Goal: Use online tool/utility: Utilize a website feature to perform a specific function

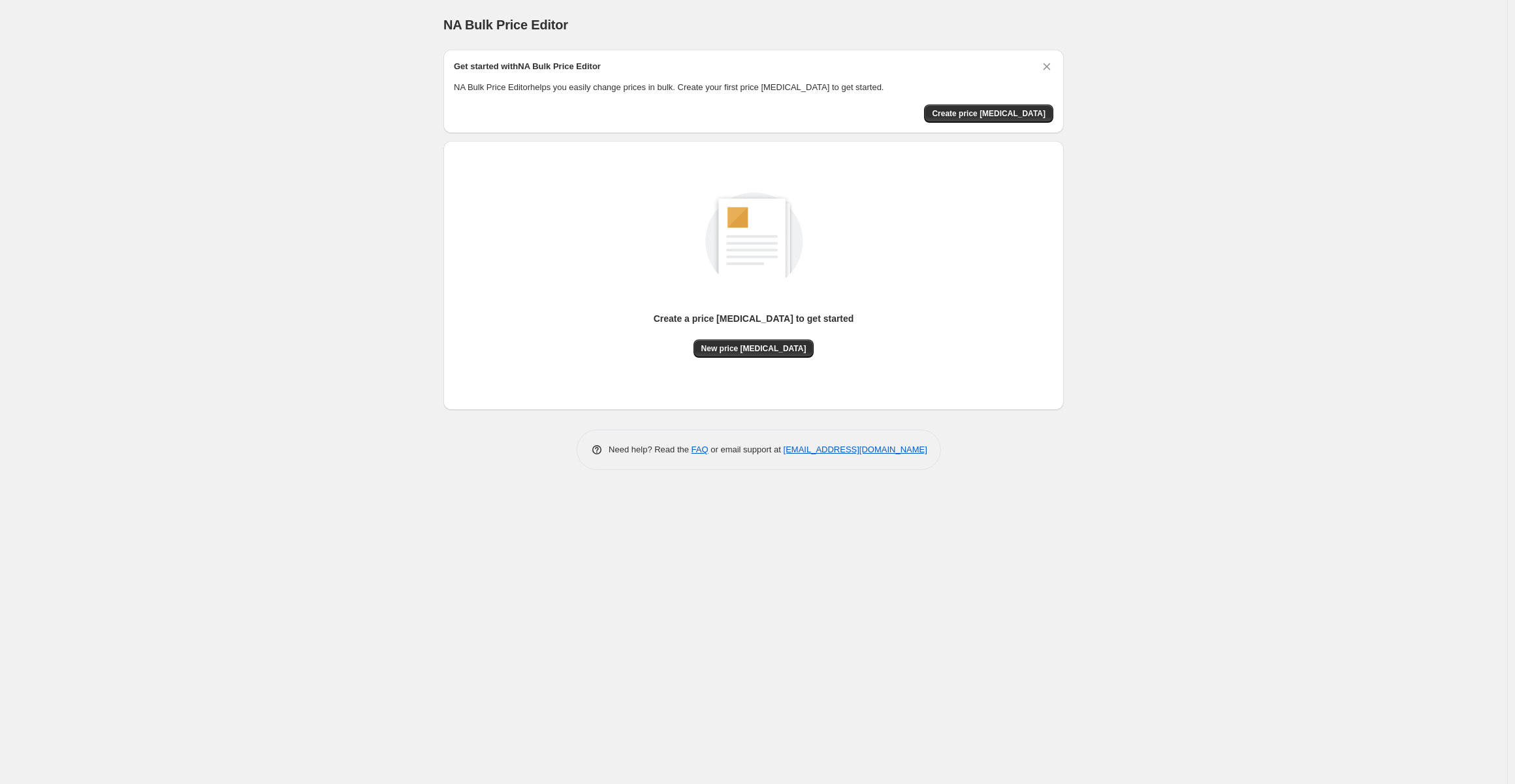
click at [1221, 189] on div "NA Bulk Price Editor. This page is ready NA Bulk Price Editor Get started with …" at bounding box center [753, 392] width 1507 height 784
click at [1013, 110] on span "Create price [MEDICAL_DATA]" at bounding box center [989, 114] width 114 height 10
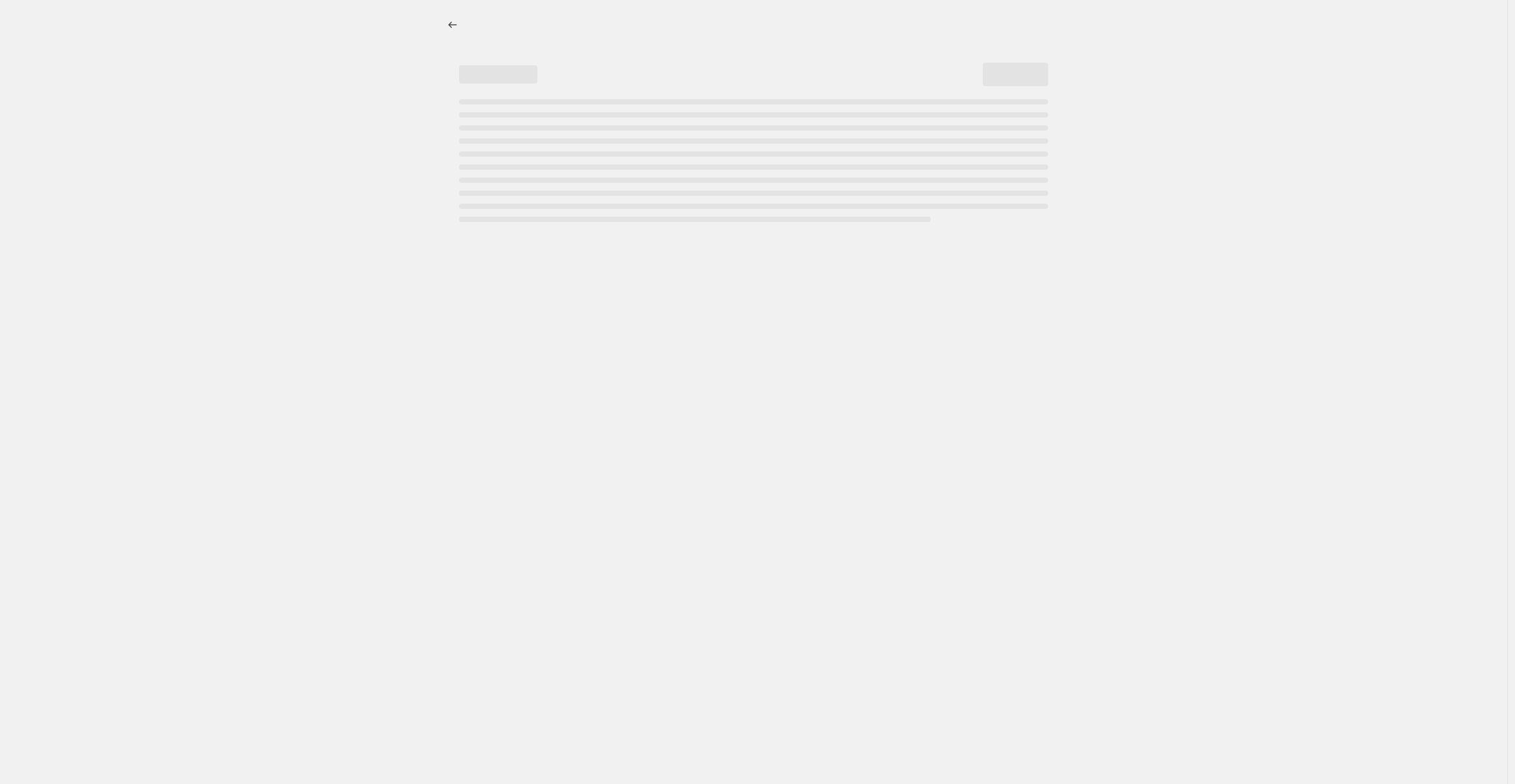
select select "percentage"
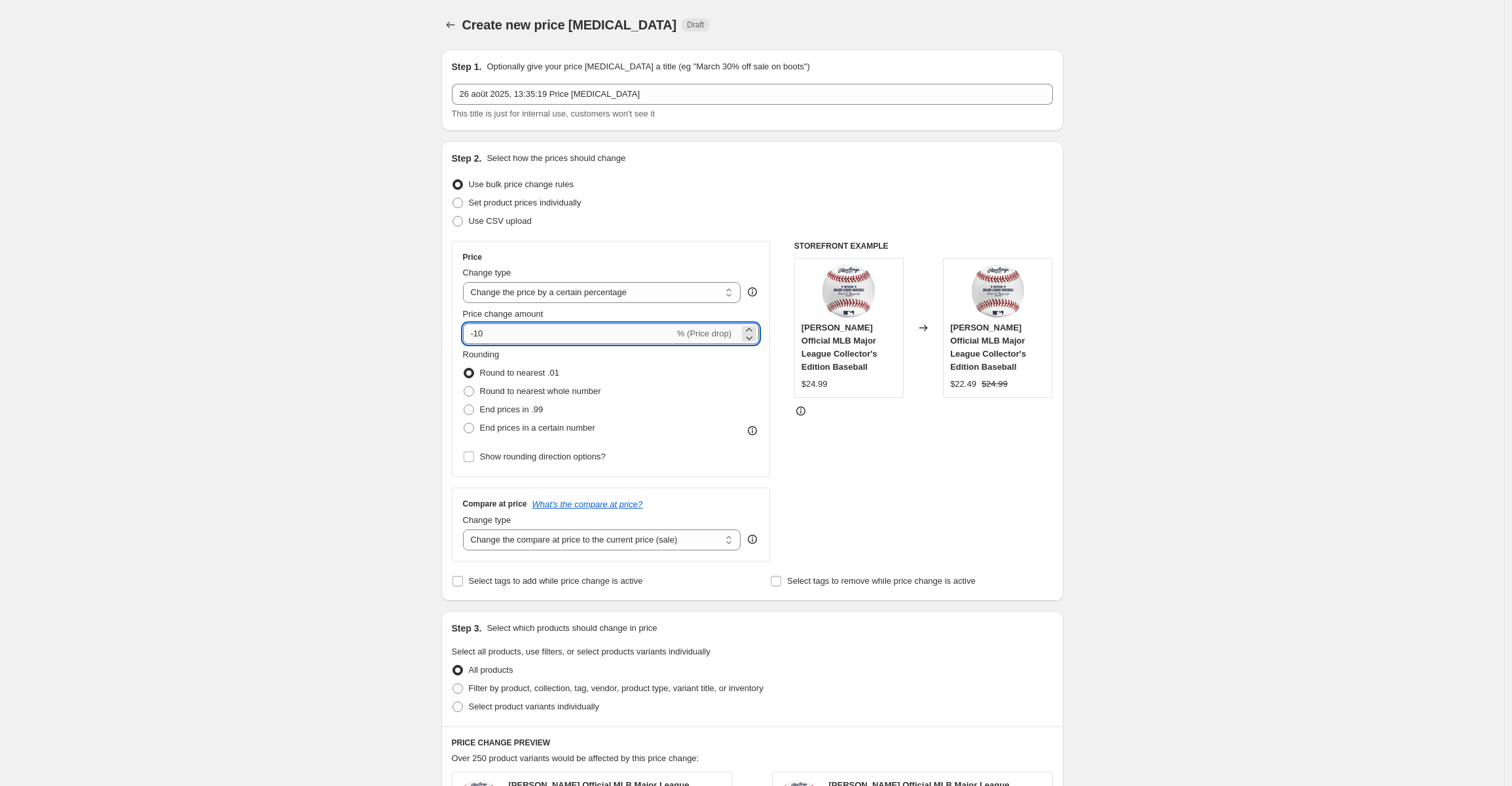
click at [525, 334] on input "-10" at bounding box center [569, 333] width 212 height 21
drag, startPoint x: 505, startPoint y: 339, endPoint x: 478, endPoint y: 339, distance: 27.0
click at [478, 339] on input "-10" at bounding box center [569, 333] width 212 height 21
click at [1147, 434] on div "Create new price [MEDICAL_DATA]. This page is ready Create new price [MEDICAL_D…" at bounding box center [752, 658] width 1504 height 1317
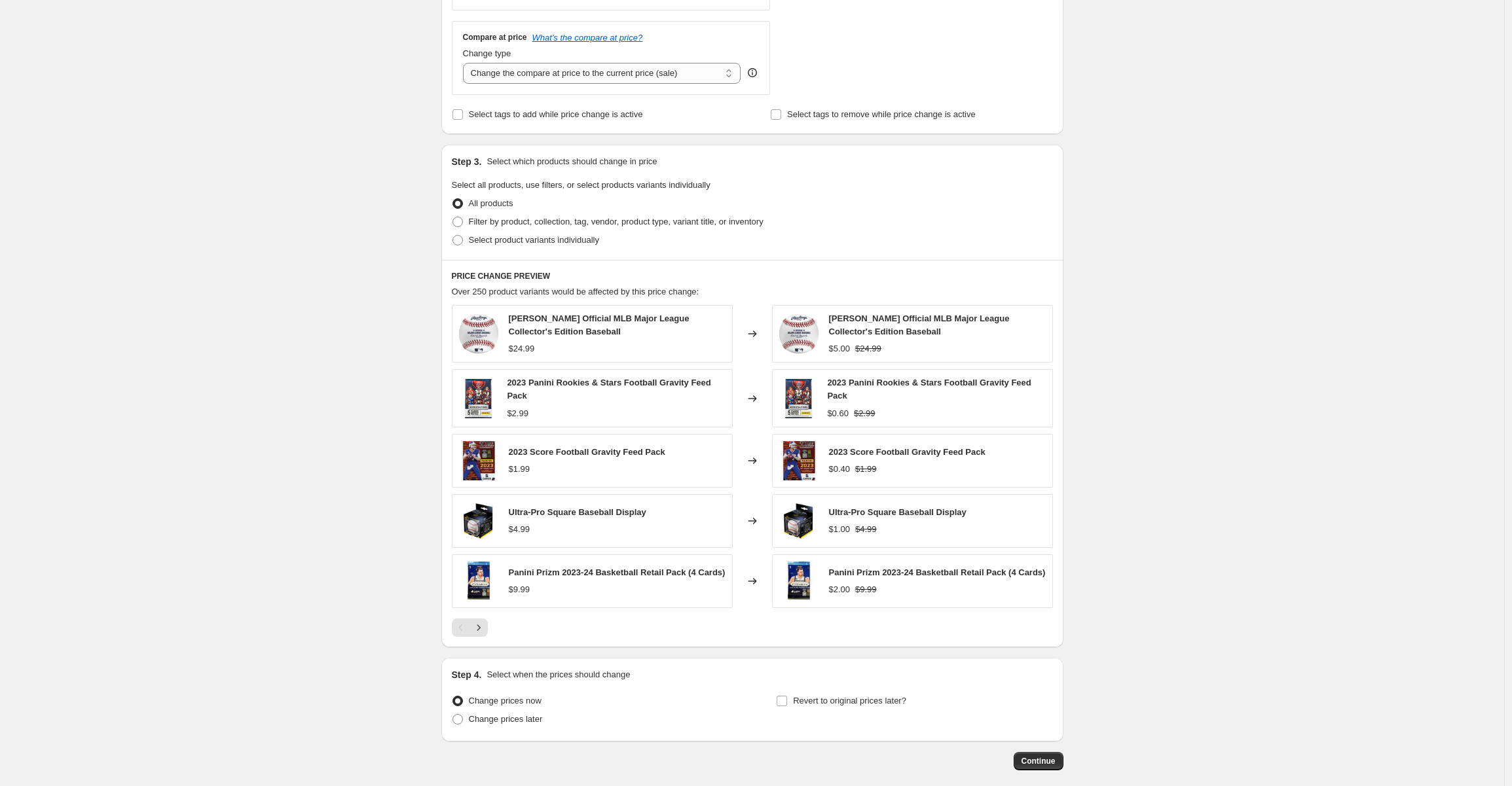
scroll to position [528, 0]
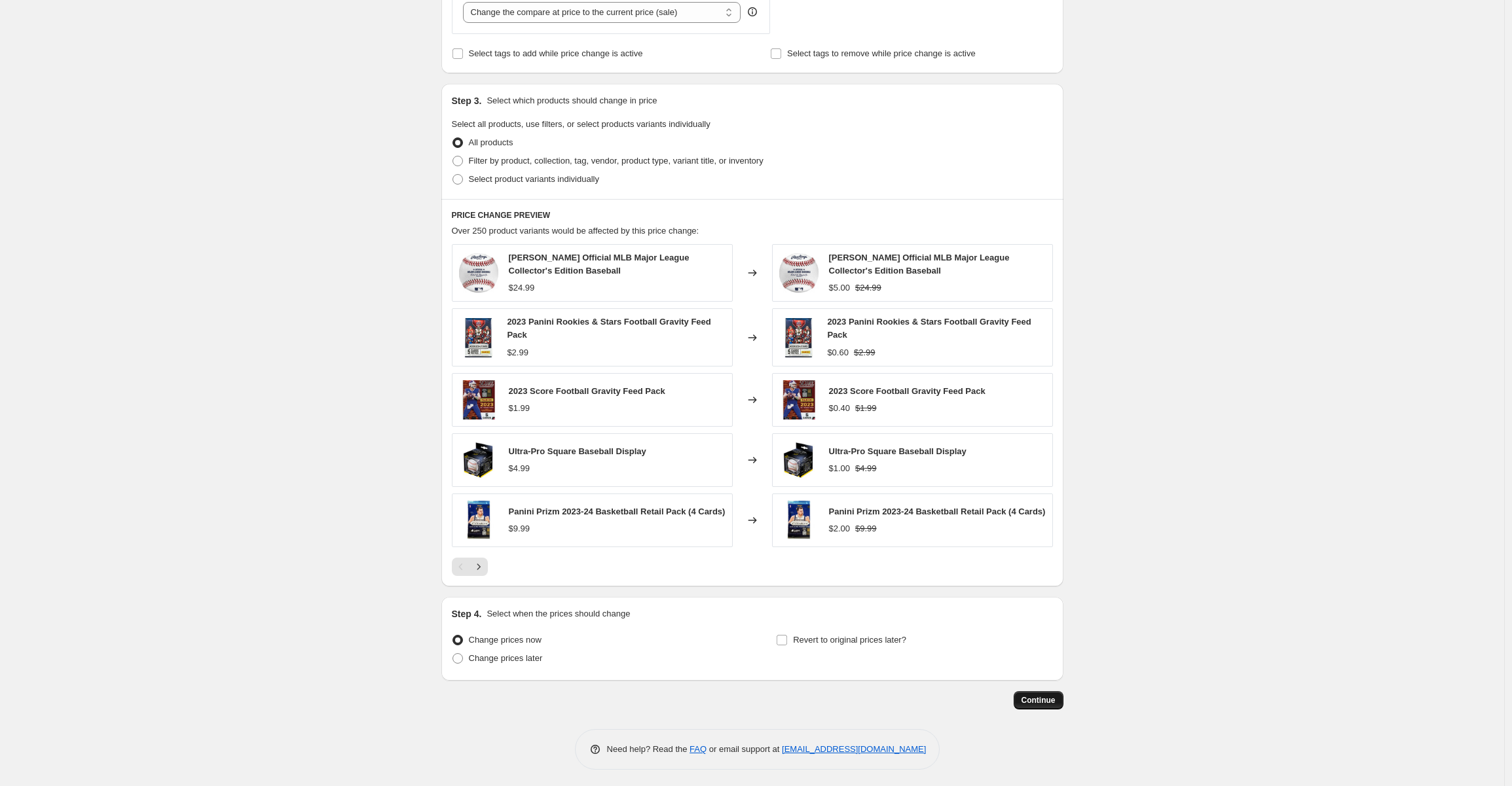
click at [1051, 699] on span "Continue" at bounding box center [1038, 700] width 34 height 10
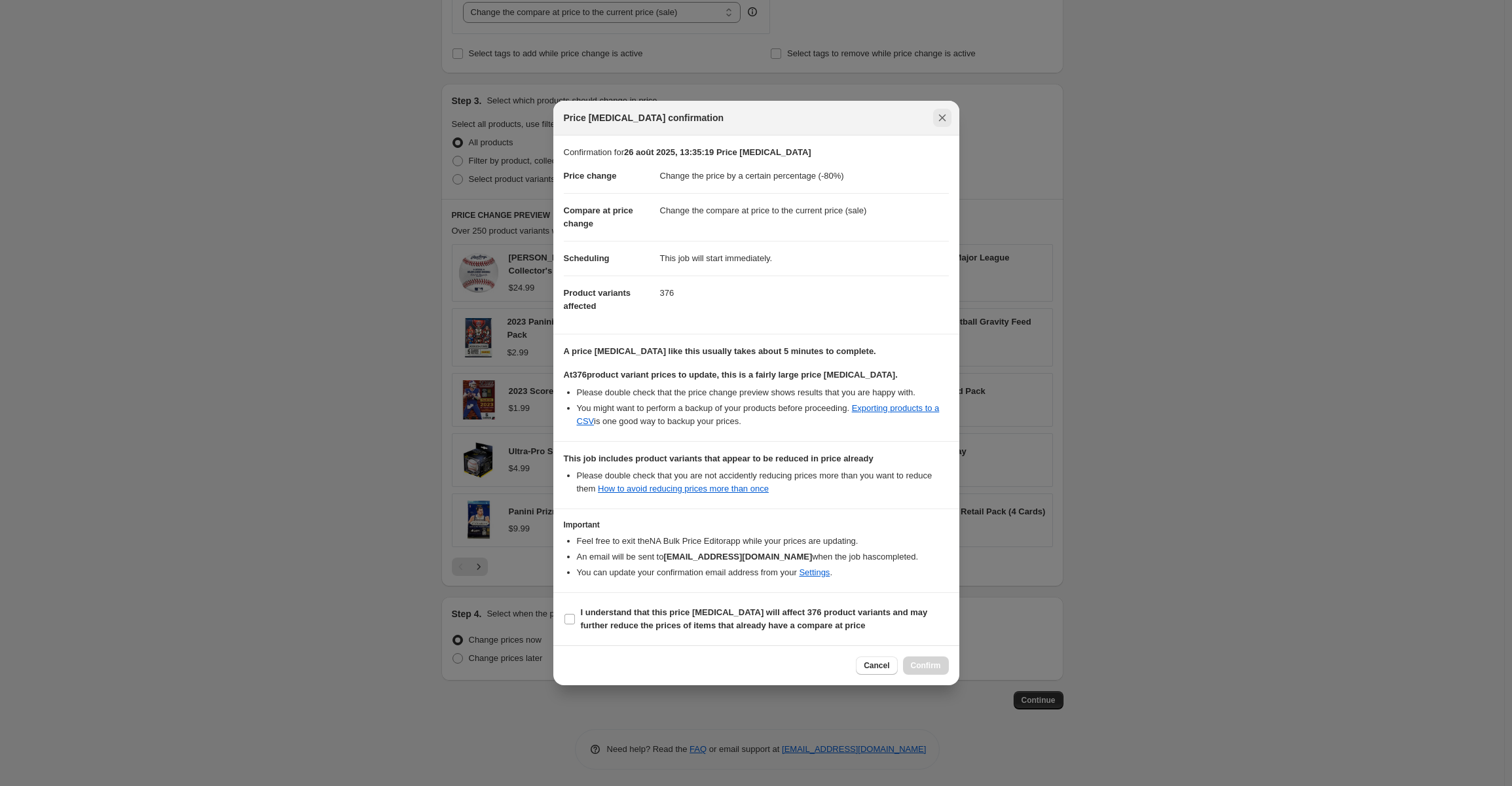
click at [947, 115] on icon "Close" at bounding box center [942, 117] width 13 height 13
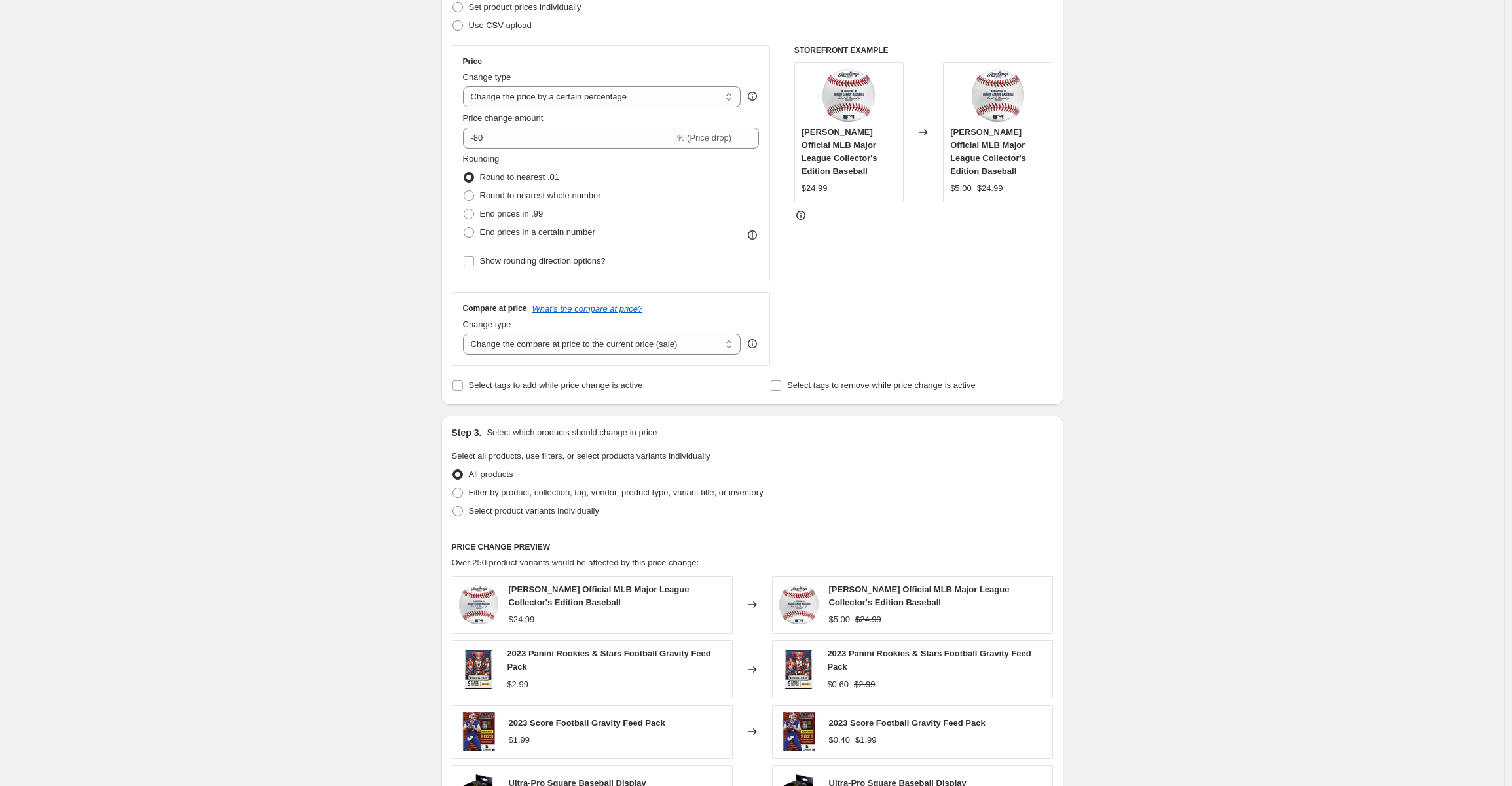
scroll to position [0, 0]
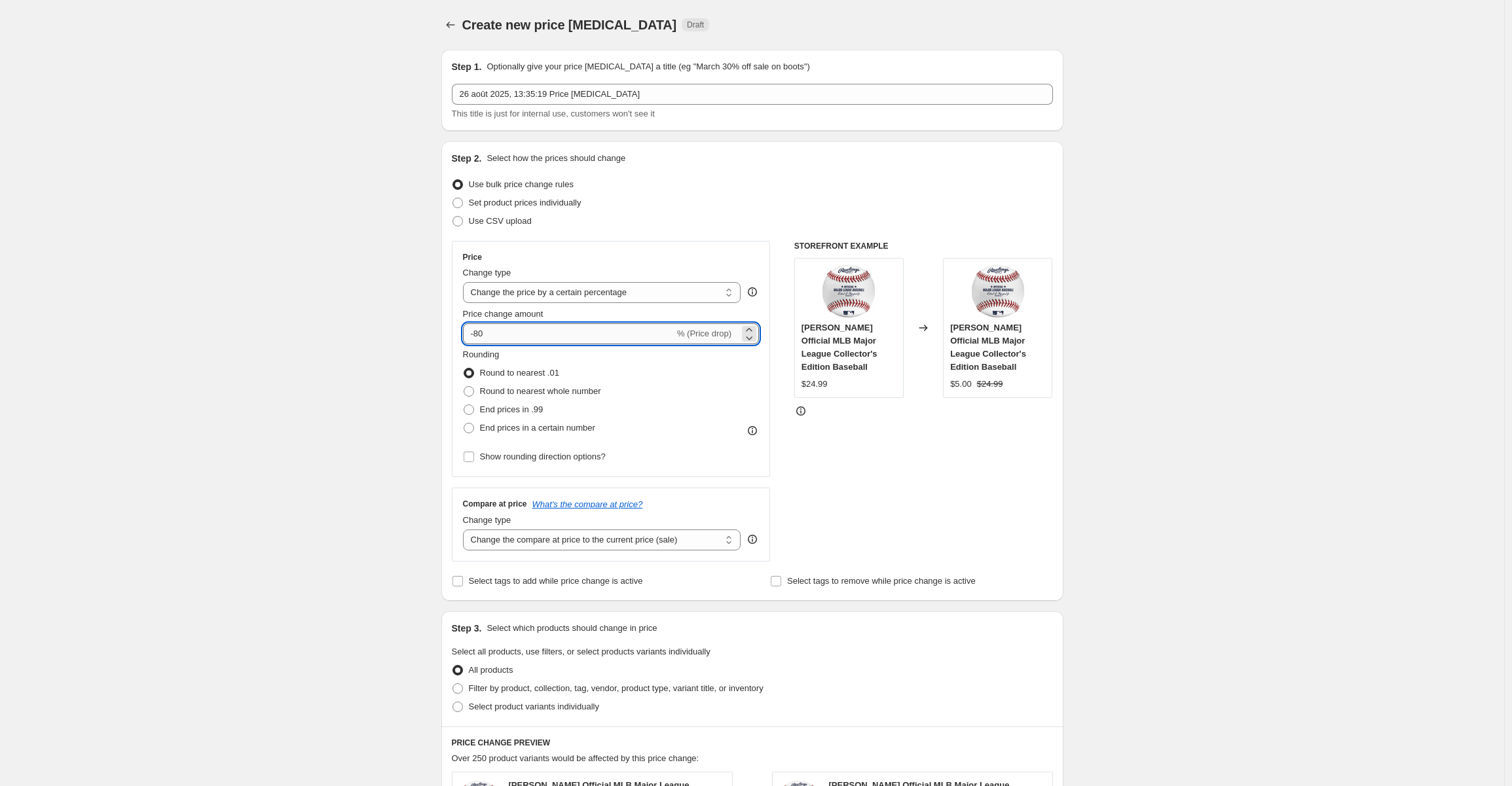
drag, startPoint x: 488, startPoint y: 336, endPoint x: 478, endPoint y: 333, distance: 10.4
click at [478, 333] on input "-80" at bounding box center [569, 333] width 212 height 21
type input "-85"
drag, startPoint x: 1178, startPoint y: 423, endPoint x: 1176, endPoint y: 405, distance: 18.1
click at [1178, 412] on div "Create new price [MEDICAL_DATA]. This page is ready Create new price [MEDICAL_D…" at bounding box center [752, 658] width 1504 height 1317
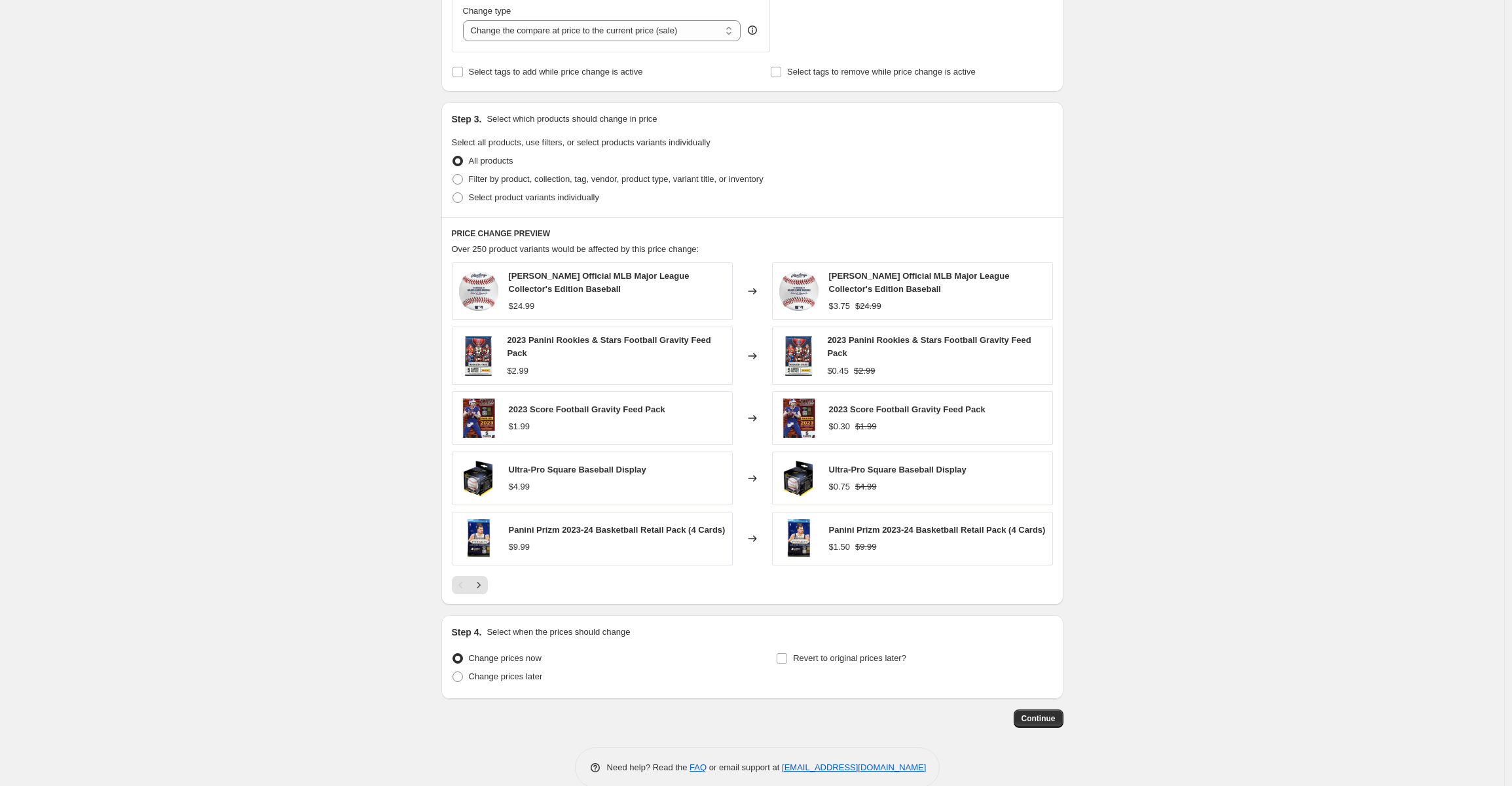
scroll to position [528, 0]
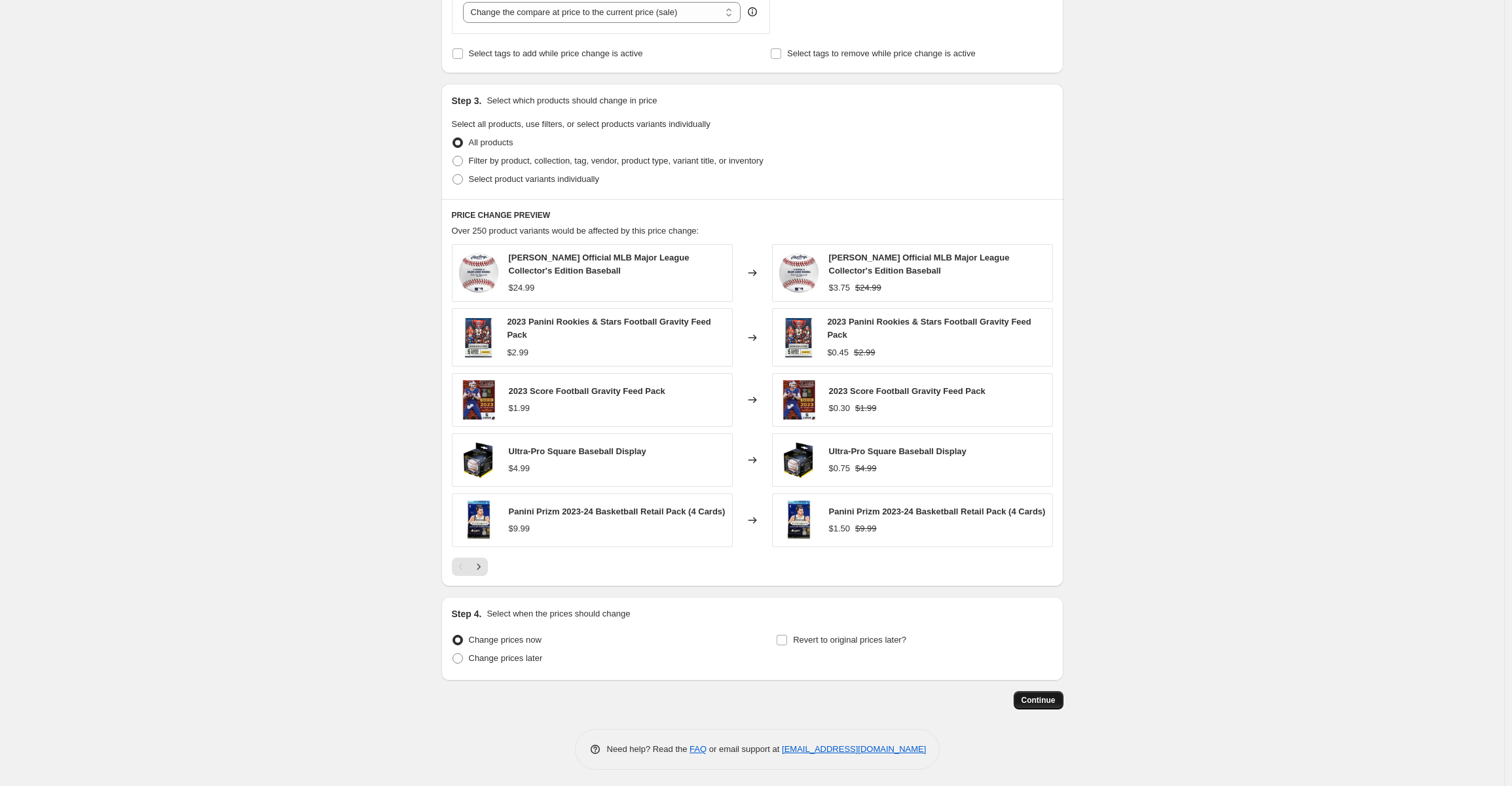
click at [1053, 696] on span "Continue" at bounding box center [1038, 700] width 34 height 10
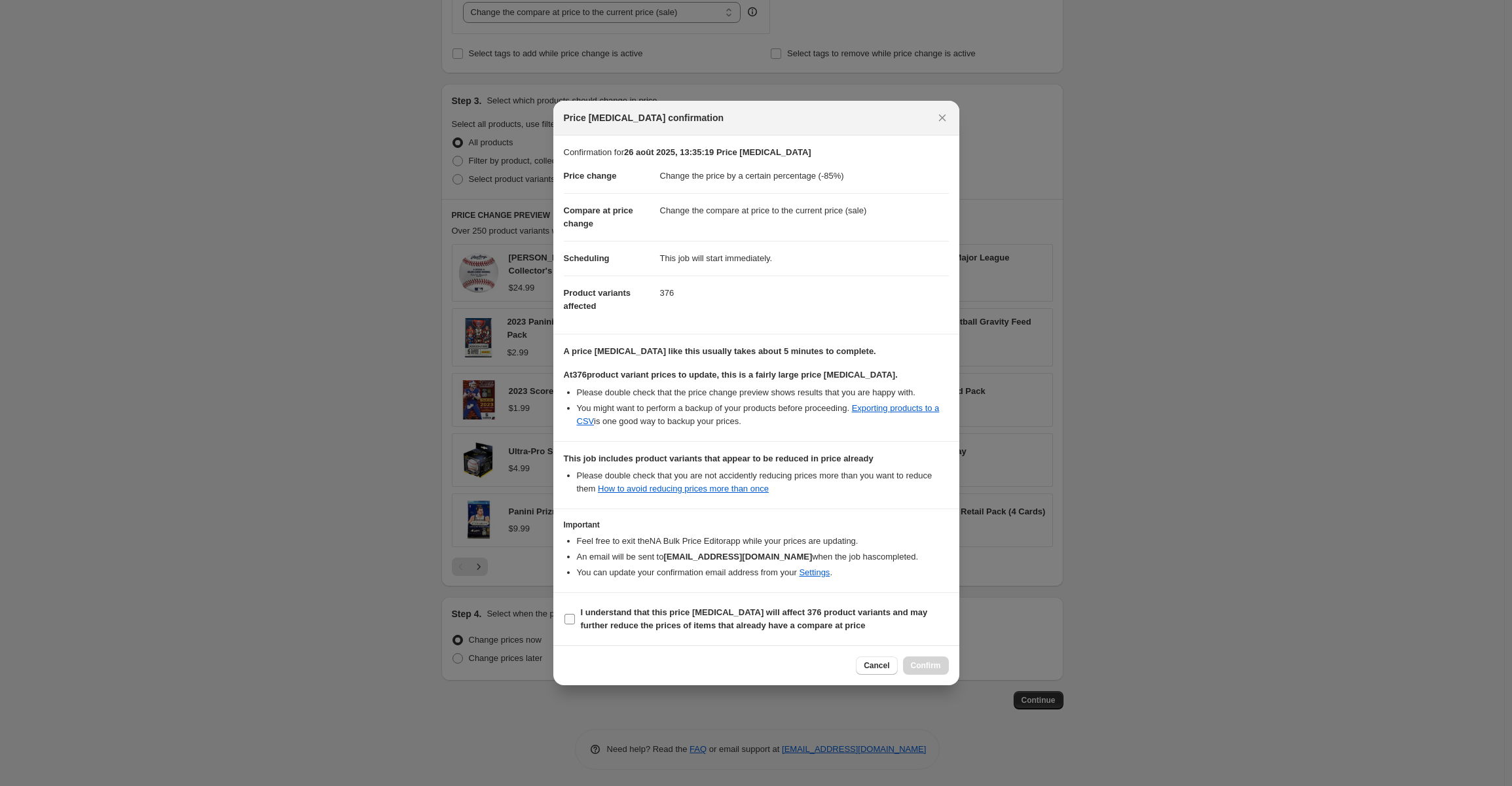
drag, startPoint x: 566, startPoint y: 619, endPoint x: 572, endPoint y: 621, distance: 6.3
click at [566, 619] on input "I understand that this price [MEDICAL_DATA] will affect 376 product variants an…" at bounding box center [569, 619] width 10 height 10
checkbox input "true"
click at [936, 663] on span "Confirm" at bounding box center [925, 666] width 30 height 10
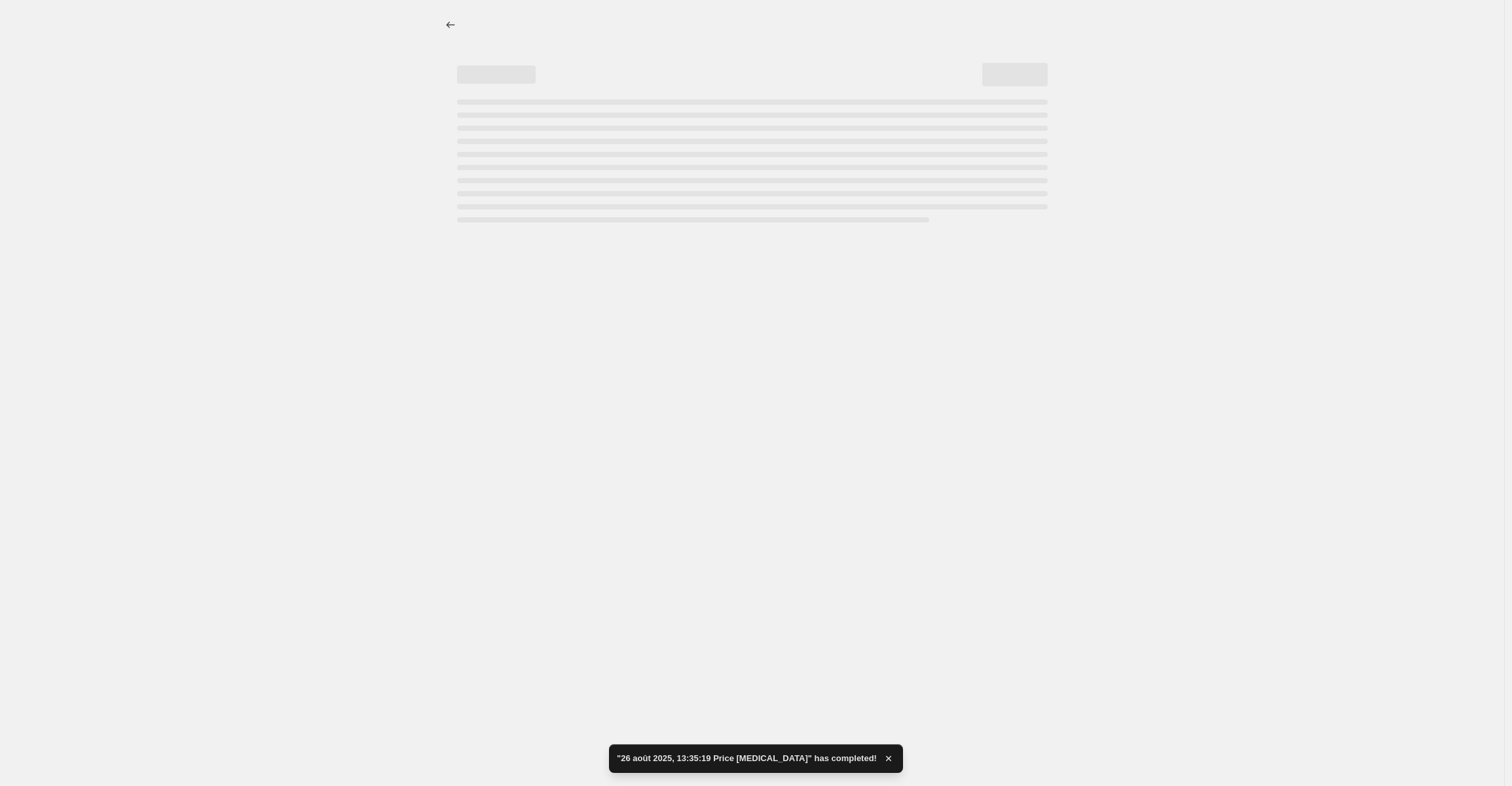
select select "percentage"
